Goal: Check status

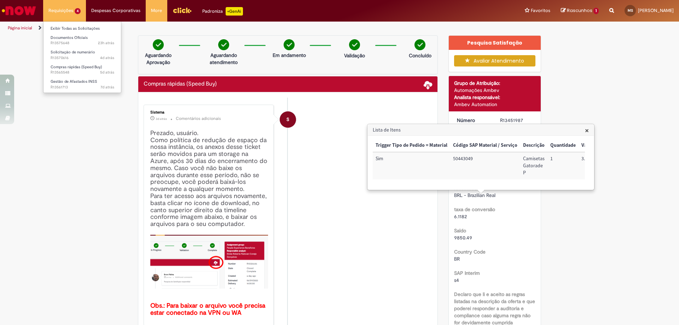
scroll to position [0, 287]
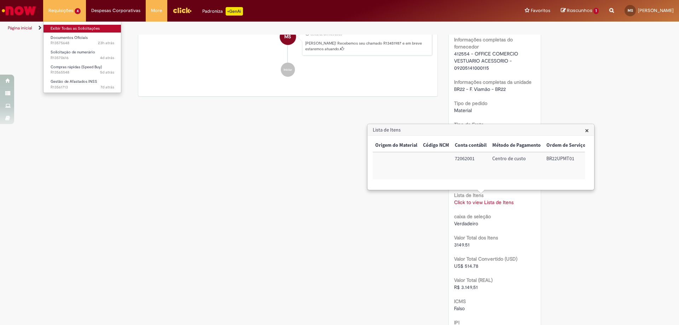
click at [76, 31] on link "Exibir Todas as Solicitações" at bounding box center [82, 29] width 78 height 8
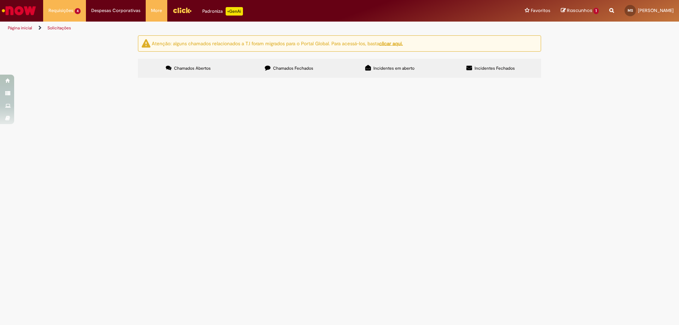
click at [293, 69] on span "Chamados Fechados" at bounding box center [293, 68] width 40 height 6
click at [0, 0] on span "Solicitação de pedidos perdigão" at bounding box center [0, 0] width 0 height 0
click at [0, 0] on span "Compras rápidas (Speed Buy)" at bounding box center [0, 0] width 0 height 0
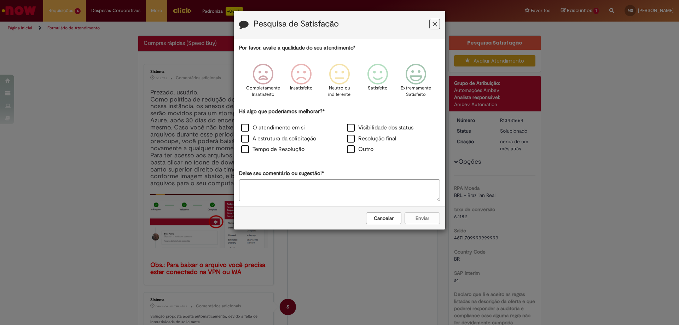
click at [437, 26] on button "Feedback" at bounding box center [434, 24] width 11 height 11
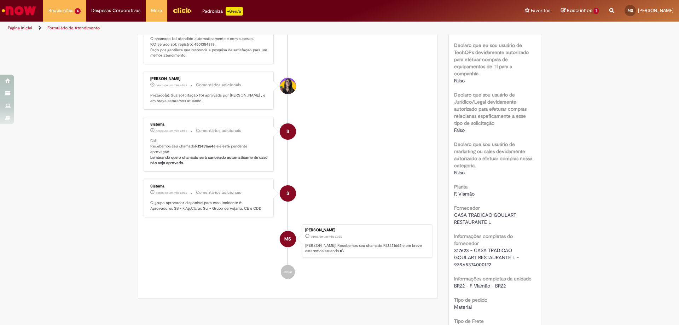
scroll to position [192, 0]
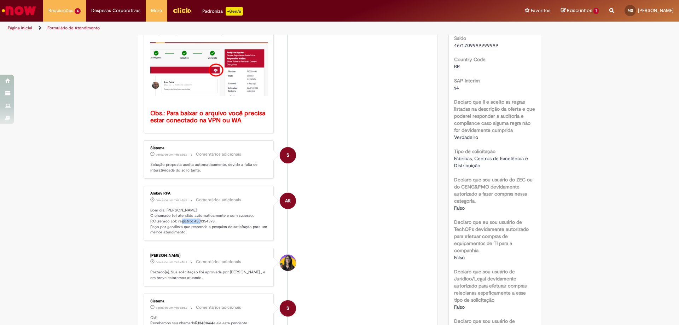
drag, startPoint x: 189, startPoint y: 221, endPoint x: 212, endPoint y: 219, distance: 22.7
click at [212, 219] on p "Bom dia, [PERSON_NAME]! O chamado foi atendido automaticamente e com sucesso. P…" at bounding box center [209, 222] width 118 height 28
copy p "4501354398."
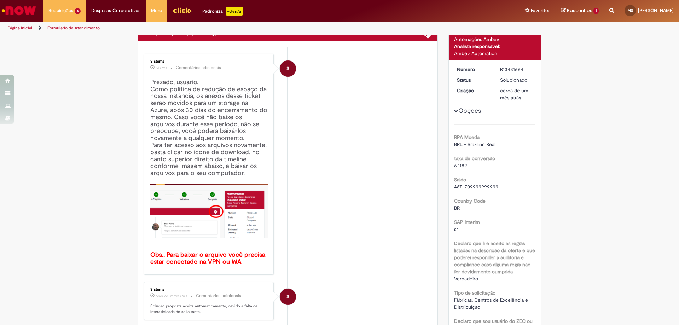
scroll to position [0, 0]
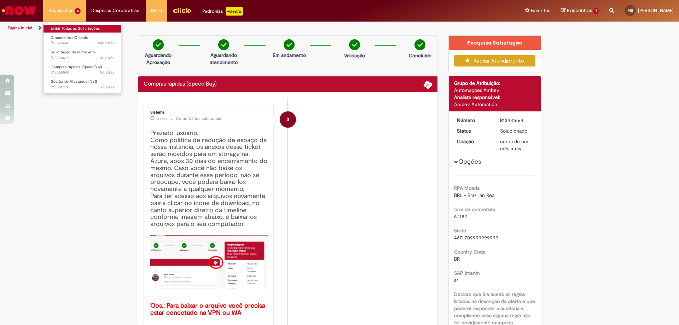
click at [77, 26] on link "Exibir Todas as Solicitações" at bounding box center [82, 29] width 78 height 8
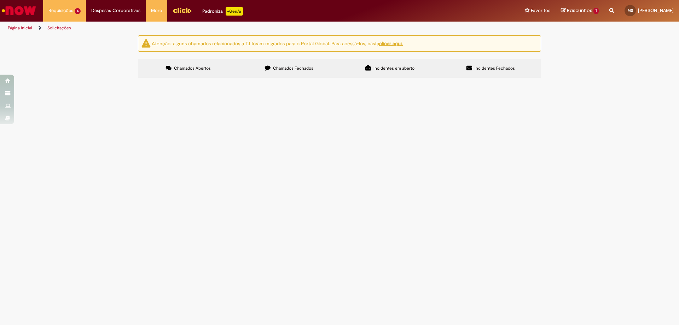
click at [303, 70] on span "Chamados Fechados" at bounding box center [293, 68] width 40 height 6
click at [623, 80] on div "Atenção: alguns chamados relacionados a T.I foram migrados para o Portal Global…" at bounding box center [339, 57] width 679 height 45
